Goal: Task Accomplishment & Management: Manage account settings

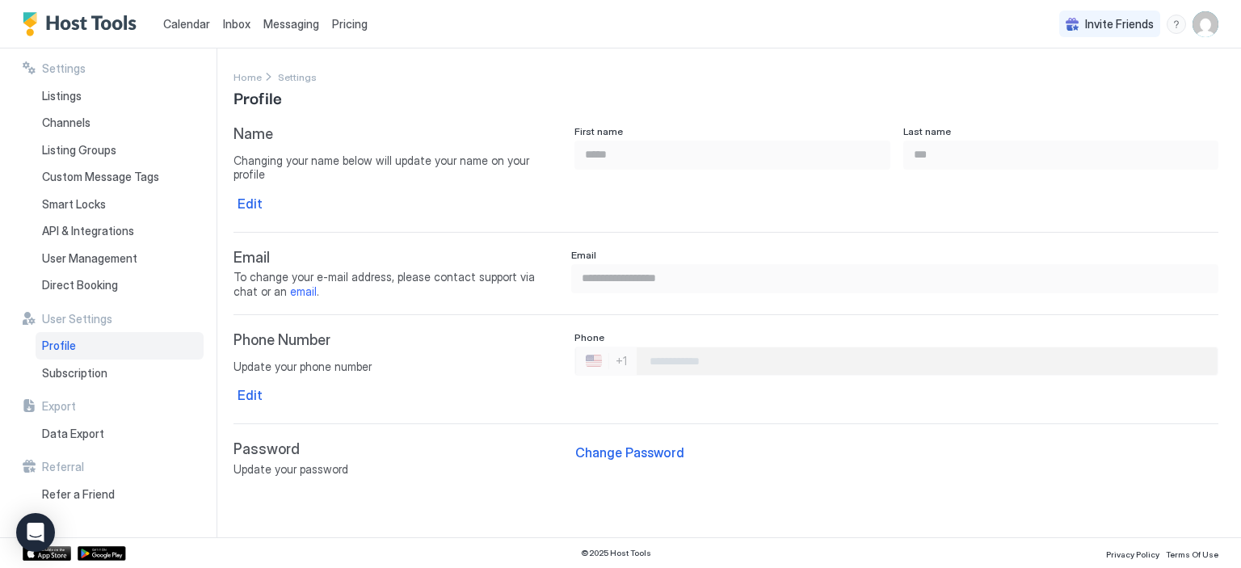
click at [999, 10] on div "Calendar Inbox Messaging Pricing Invite Friends PL" at bounding box center [620, 24] width 1241 height 48
click at [945, 40] on div "Calendar Inbox Messaging Pricing Invite Friends PL" at bounding box center [620, 24] width 1241 height 48
click at [598, 446] on div "Change Password" at bounding box center [629, 452] width 109 height 19
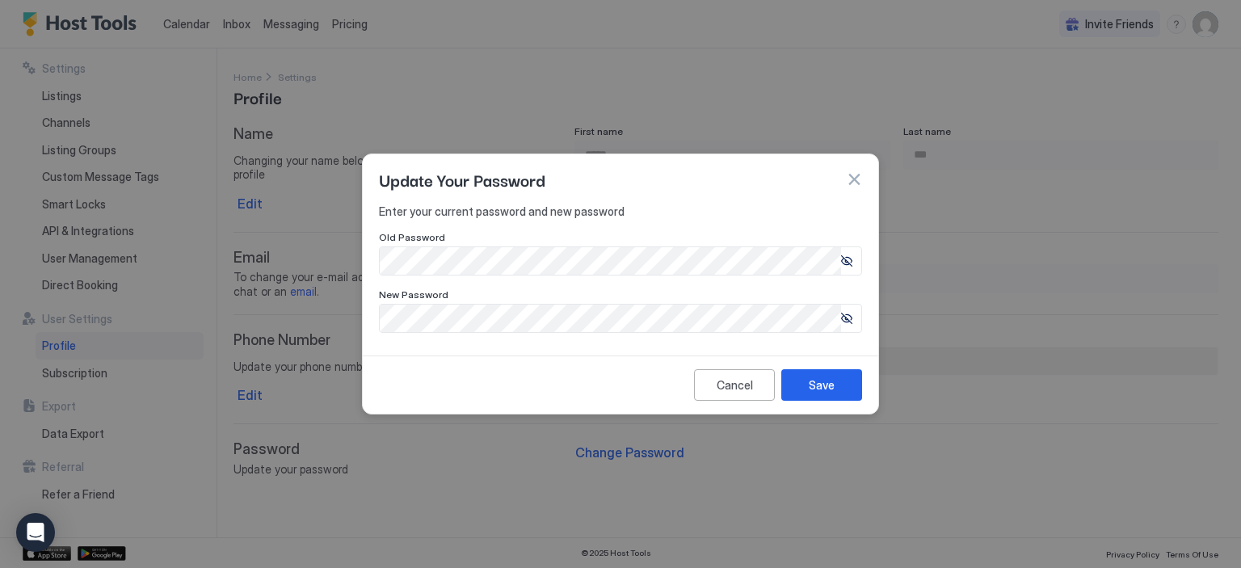
click at [845, 259] on icon at bounding box center [846, 260] width 11 height 11
click at [856, 177] on button "button" at bounding box center [854, 179] width 16 height 16
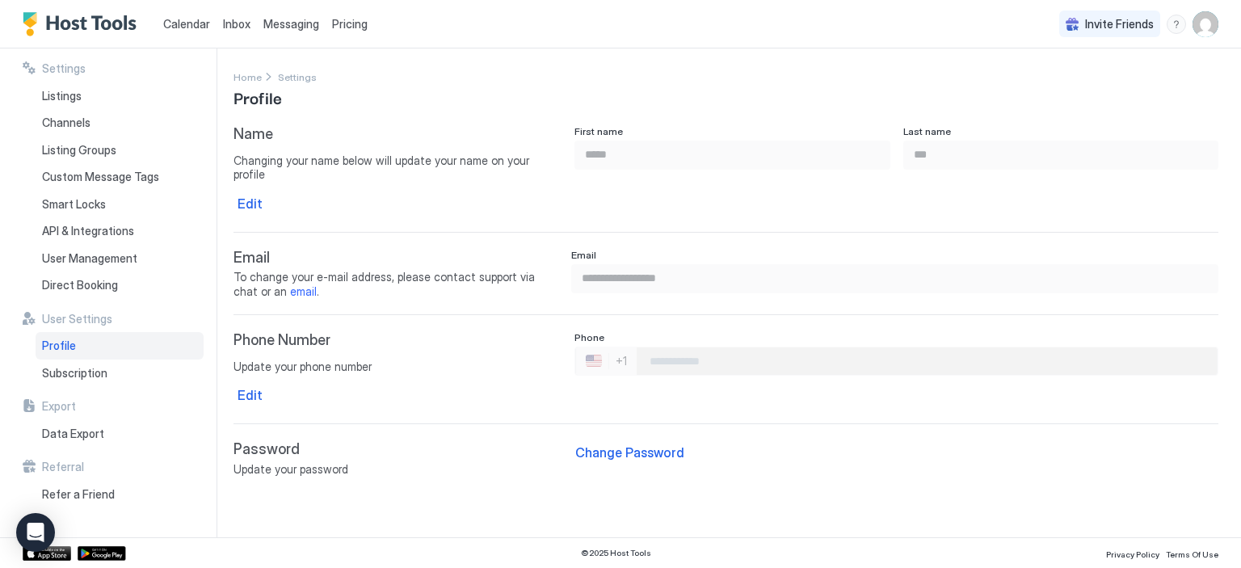
click at [181, 19] on span "Calendar" at bounding box center [186, 24] width 47 height 14
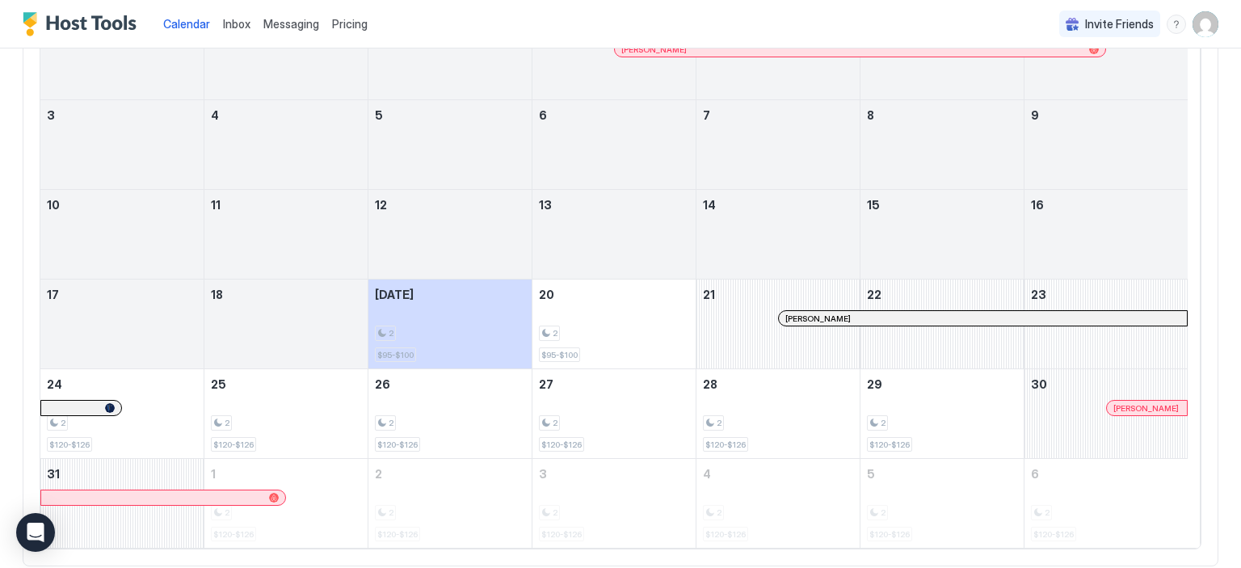
scroll to position [229, 0]
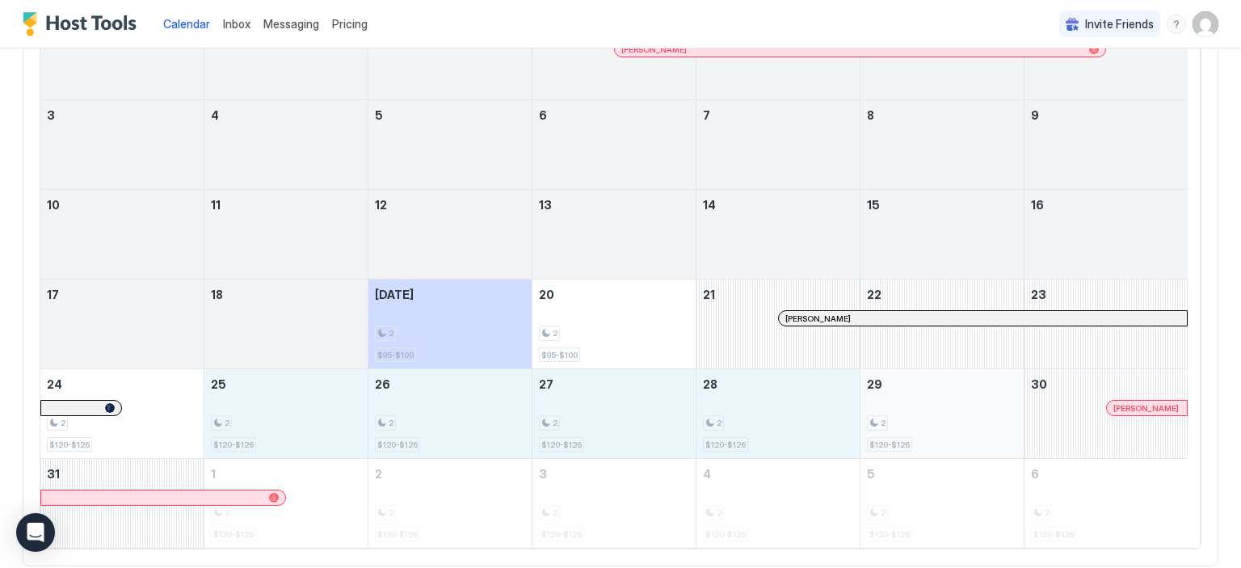
drag, startPoint x: 249, startPoint y: 433, endPoint x: 926, endPoint y: 427, distance: 677.1
click at [926, 427] on tr "24 2 $120-$126 25 2 $120-$126 26 2 $120-$126 27 2 $120-$126 28 2 $120-$126 29 2…" at bounding box center [613, 414] width 1147 height 90
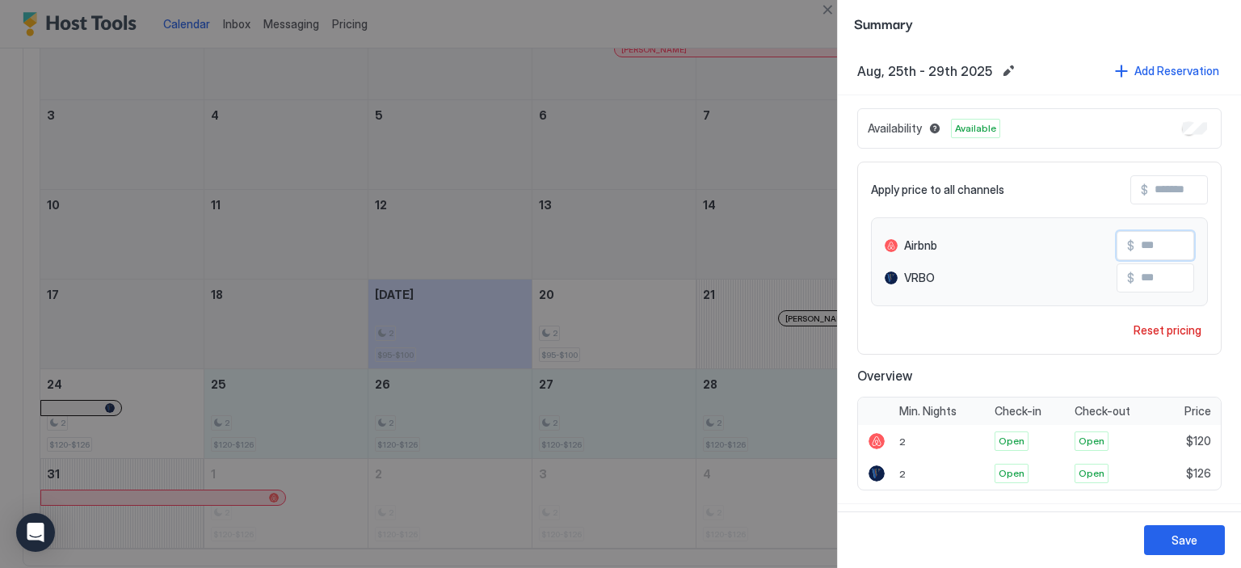
click at [1144, 242] on input "Input Field" at bounding box center [1198, 245] width 129 height 27
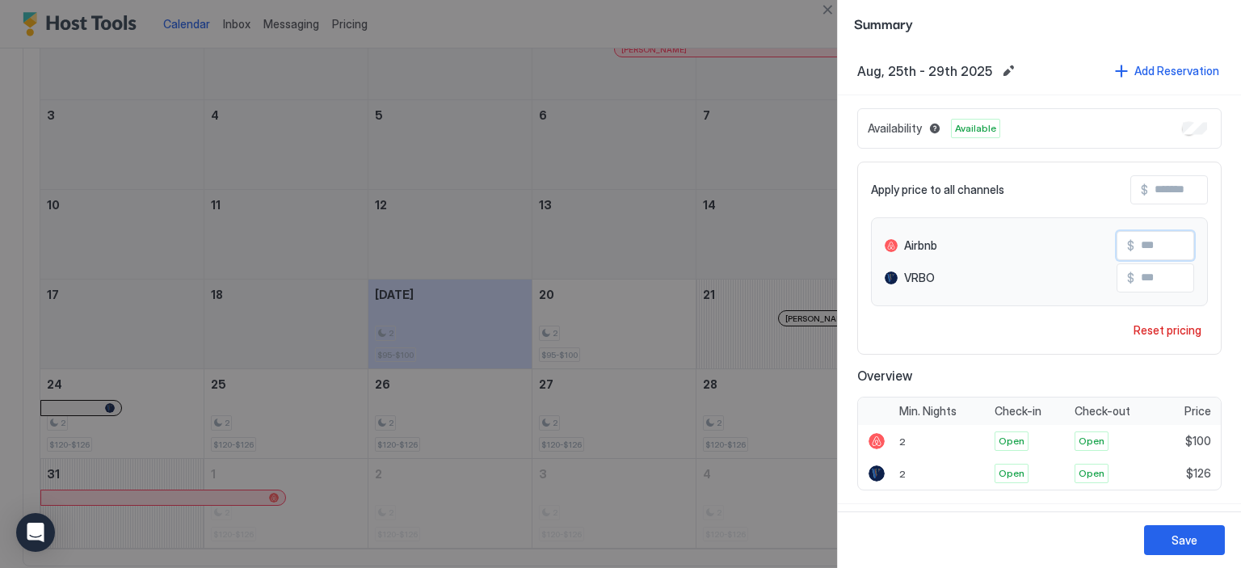
type input "*"
type input "**"
type input "***"
click at [1184, 536] on div "Save" at bounding box center [1185, 540] width 26 height 17
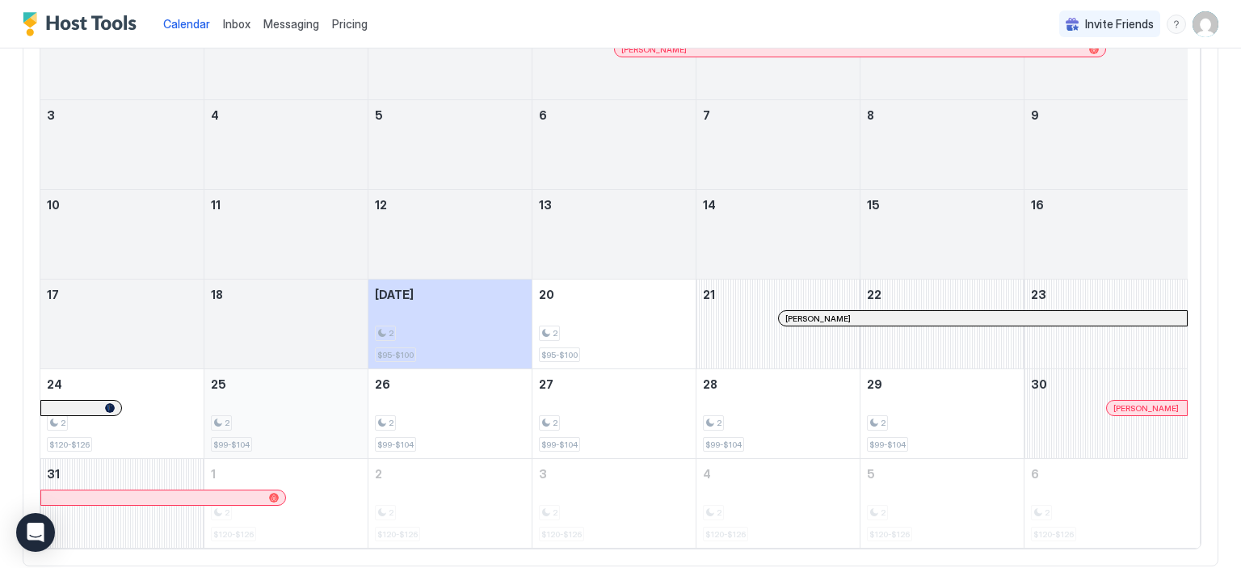
click at [271, 415] on div "2" at bounding box center [286, 422] width 150 height 15
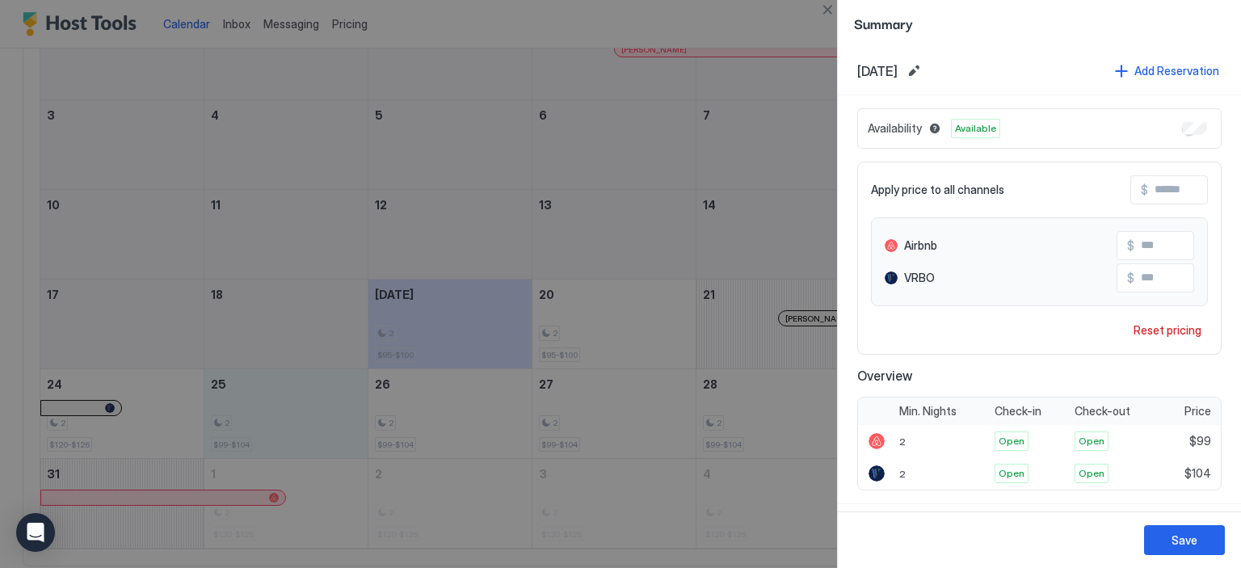
click at [662, 15] on div at bounding box center [620, 284] width 1241 height 568
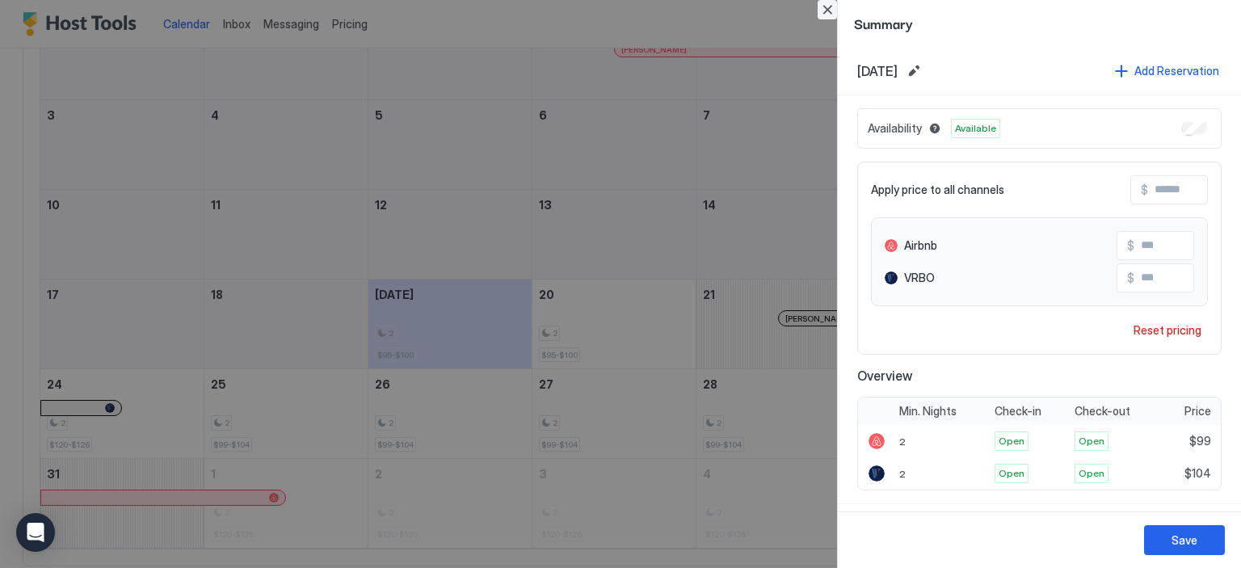
click at [822, 2] on button "Close" at bounding box center [827, 9] width 19 height 19
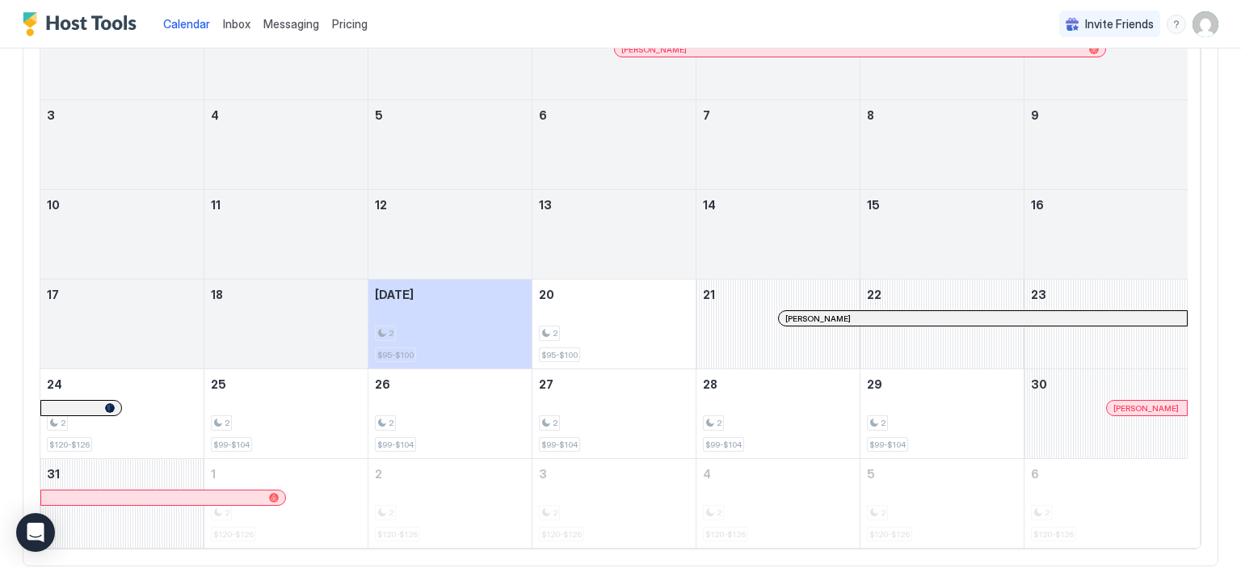
click at [782, 322] on div "[PERSON_NAME]" at bounding box center [983, 318] width 408 height 15
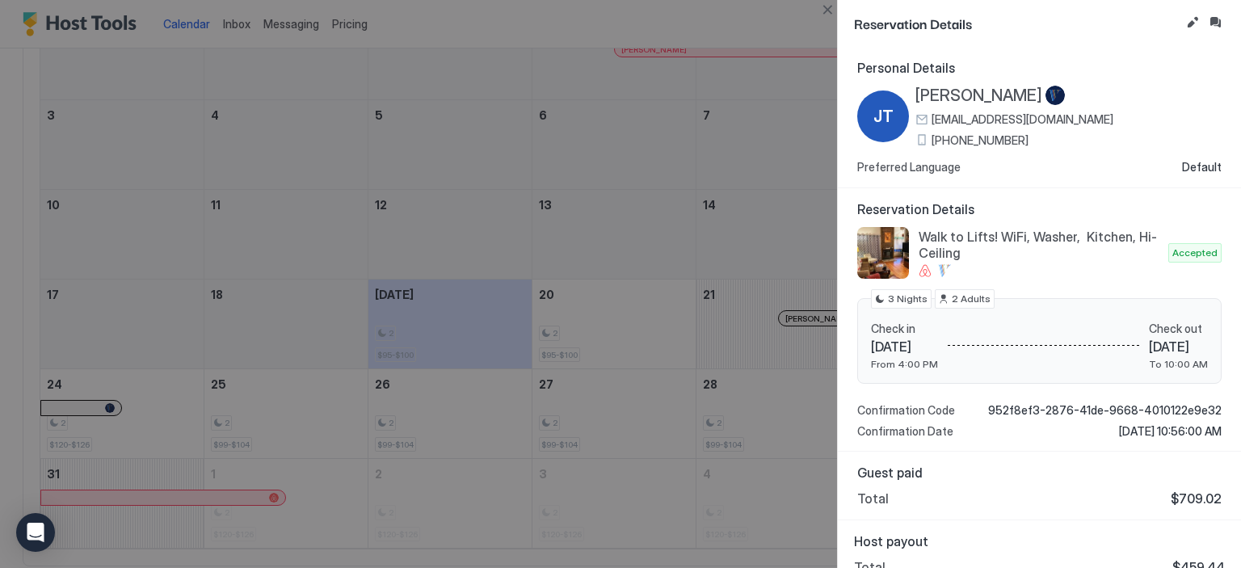
scroll to position [19, 0]
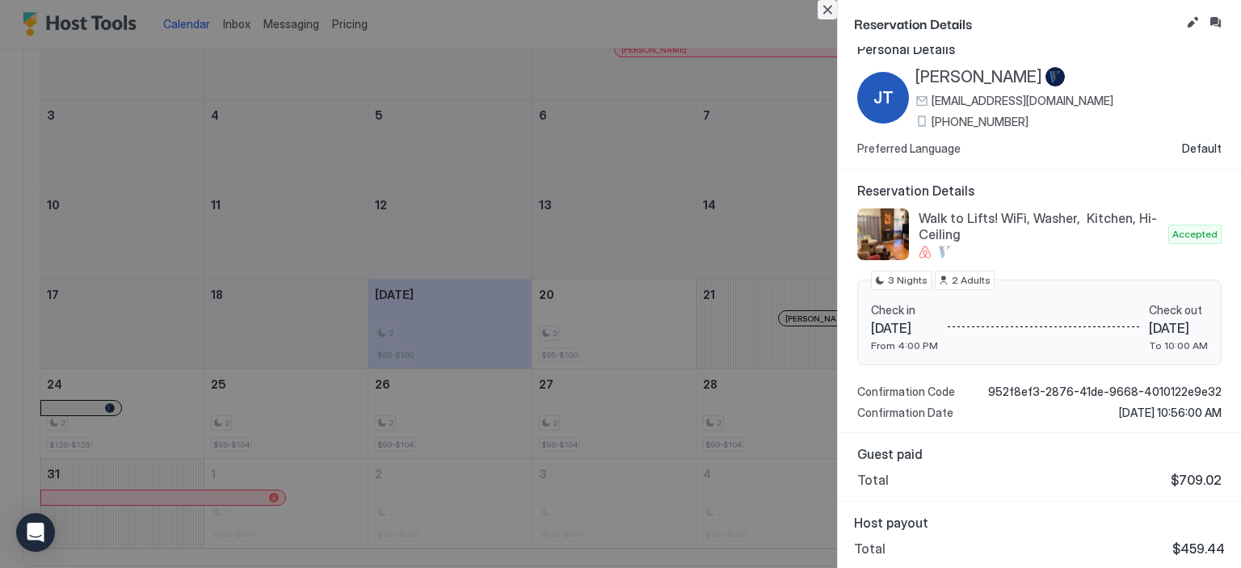
click at [826, 2] on button "Close" at bounding box center [827, 9] width 19 height 19
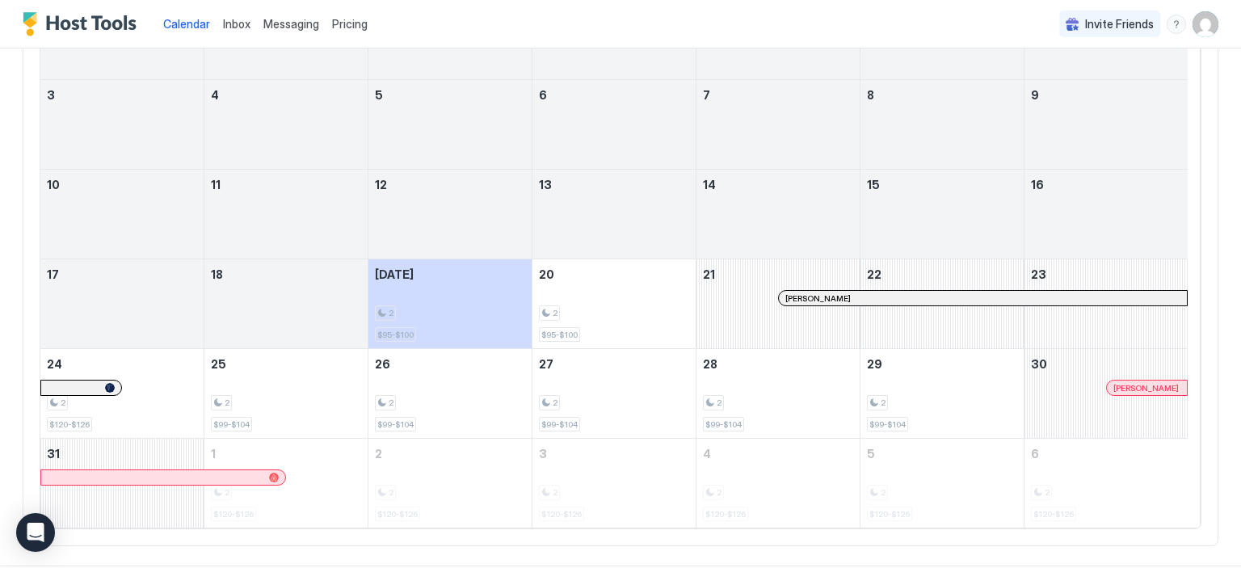
scroll to position [274, 0]
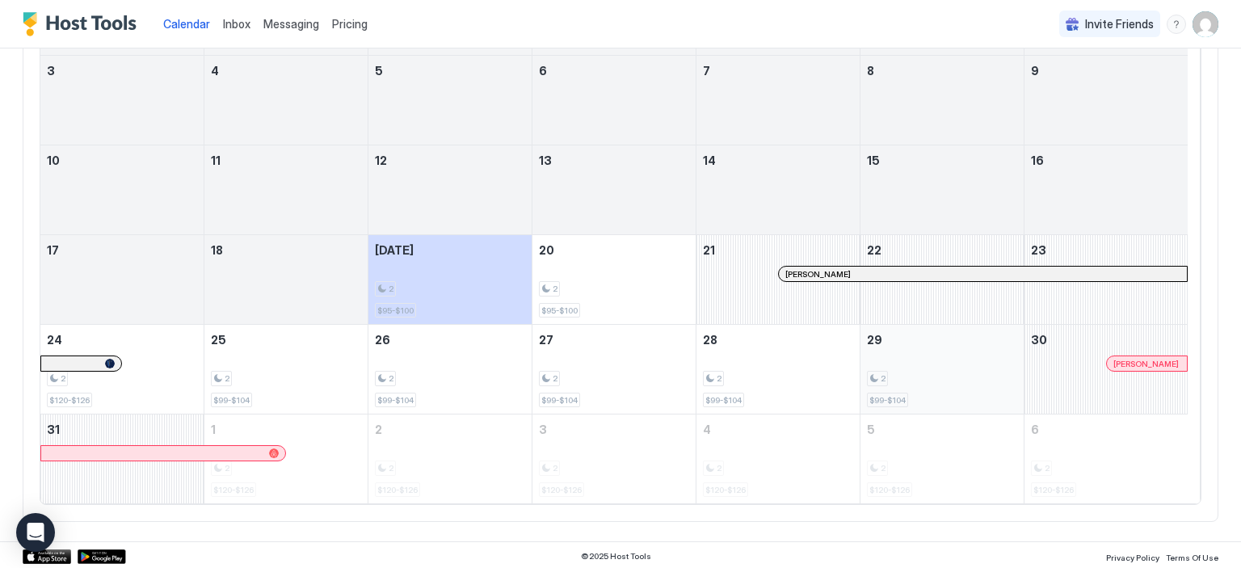
click at [895, 387] on div "2 $99-$104" at bounding box center [942, 369] width 150 height 76
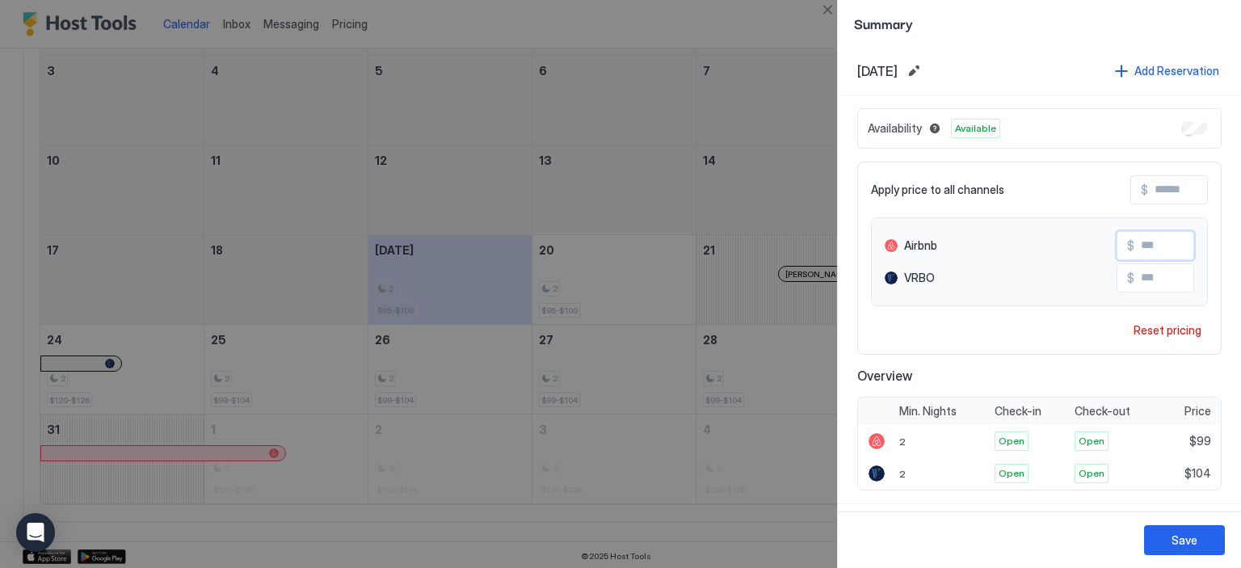
click at [1155, 238] on input "**" at bounding box center [1198, 245] width 129 height 27
type input "*"
type input "***"
click at [821, 5] on button "Close" at bounding box center [827, 9] width 19 height 19
